Goal: Task Accomplishment & Management: Manage account settings

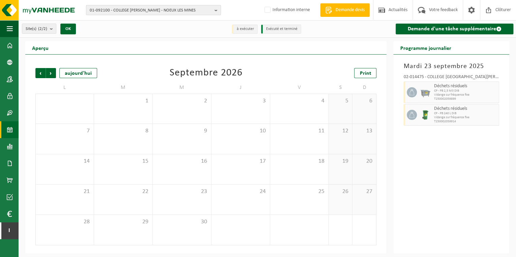
click at [217, 11] on b "button" at bounding box center [218, 9] width 6 height 9
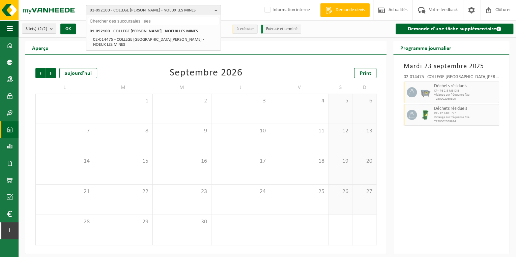
click at [146, 20] on input "text" at bounding box center [154, 21] width 132 height 8
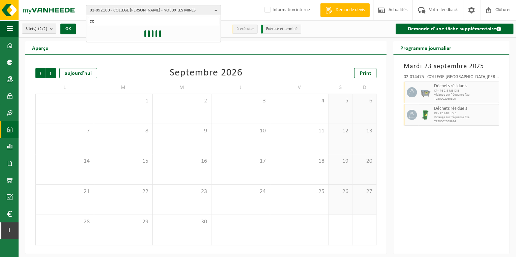
type input "c"
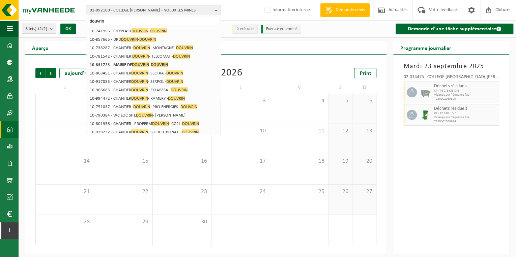
drag, startPoint x: 111, startPoint y: 23, endPoint x: 54, endPoint y: 22, distance: 57.0
click at [54, 22] on div "01-092100 - COLLEGE ANATOLE FRANCE - NOEUX LES MINES douvrin 01-092100 - COLLEG…" at bounding box center [258, 127] width 516 height 254
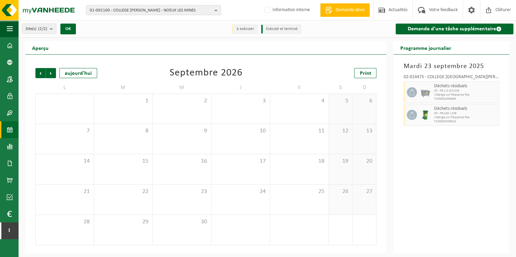
click at [125, 4] on div "01-092100 - COLLEGE ANATOLE FRANCE - NOEUX LES MINES 01-092100 - COLLEGE ANATOL…" at bounding box center [258, 10] width 516 height 21
click at [125, 7] on span "01-092100 - COLLEGE ANATOLE FRANCE - NOEUX LES MINES" at bounding box center [151, 10] width 122 height 10
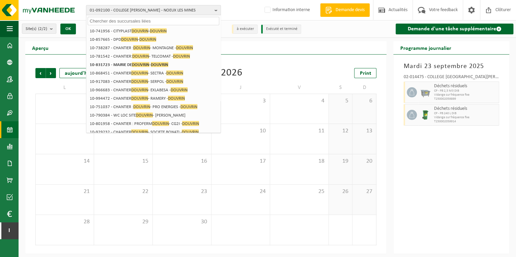
click at [121, 20] on input "text" at bounding box center [154, 21] width 132 height 8
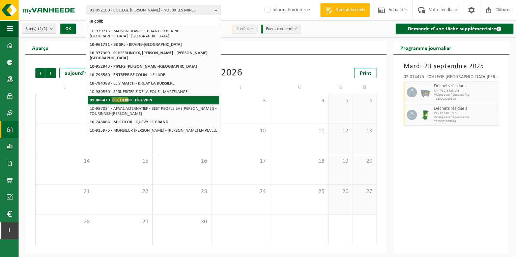
type input "le colib"
click at [138, 97] on strong "01-086479 - LE COLIB RI - DOUVRIN" at bounding box center [121, 99] width 63 height 5
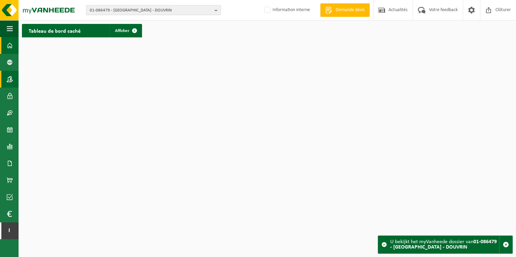
click at [8, 78] on span at bounding box center [10, 79] width 6 height 17
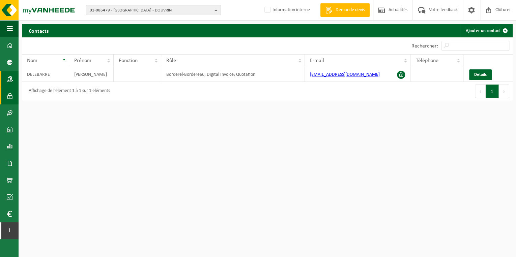
click at [9, 95] on span at bounding box center [10, 96] width 6 height 17
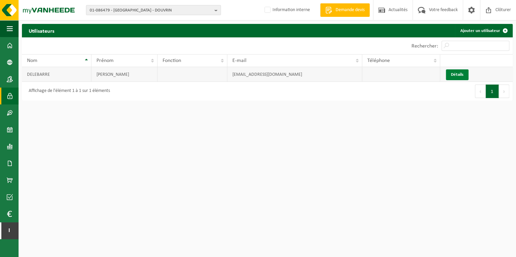
click at [458, 78] on link "Détails" at bounding box center [457, 74] width 23 height 11
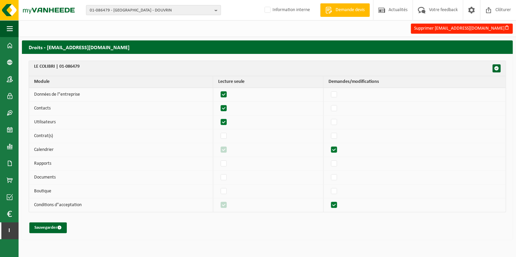
click at [225, 153] on label"] at bounding box center [223, 150] width 9 height 10
click at [228, 148] on label"] at bounding box center [223, 150] width 9 height 10
click at [495, 70] on span "button" at bounding box center [496, 68] width 5 height 5
checkbox input "true"
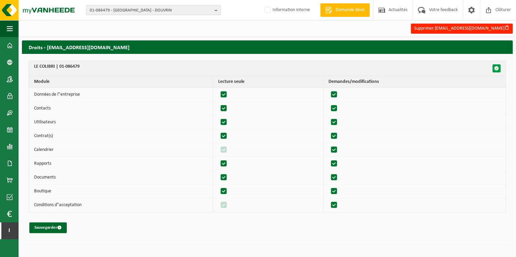
checkbox input "true"
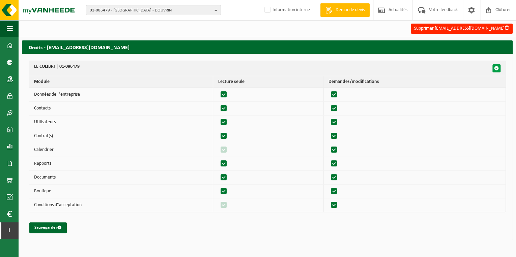
checkbox input "true"
click at [51, 227] on button "Sauvegarder" at bounding box center [47, 228] width 37 height 11
